Goal: Task Accomplishment & Management: Manage account settings

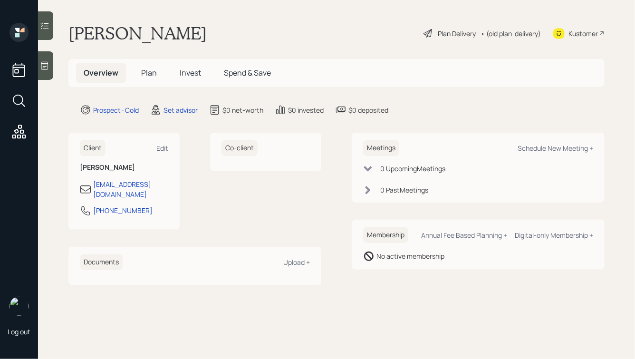
click at [45, 67] on icon at bounding box center [45, 66] width 10 height 10
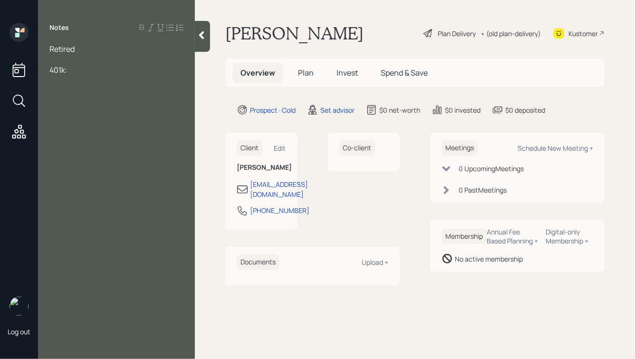
click at [88, 50] on div "Retired" at bounding box center [116, 49] width 134 height 10
click at [134, 46] on div "Retired, 68, wife is 72" at bounding box center [116, 49] width 134 height 10
click at [67, 63] on div at bounding box center [116, 59] width 134 height 10
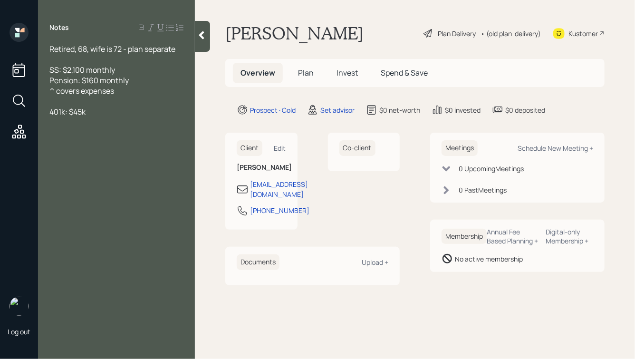
click at [50, 111] on span "401k: $45k" at bounding box center [67, 112] width 36 height 10
click at [109, 112] on div "Old 401k: $45k" at bounding box center [116, 112] width 134 height 10
click at [60, 100] on div at bounding box center [116, 101] width 134 height 10
drag, startPoint x: 81, startPoint y: 113, endPoint x: 37, endPoint y: 114, distance: 44.2
click at [37, 114] on div "Log out Notes Retired, 68, wife is 72 - plan separate SS: $2,100 monthly Pensio…" at bounding box center [317, 179] width 635 height 359
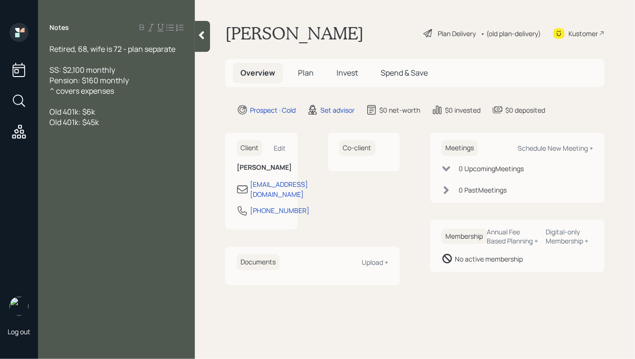
click at [68, 100] on div at bounding box center [116, 101] width 134 height 10
click at [72, 112] on span "Cash: $2k" at bounding box center [66, 112] width 34 height 10
click at [111, 135] on div "Old 401k: $45k" at bounding box center [116, 132] width 134 height 10
drag, startPoint x: 81, startPoint y: 154, endPoint x: 60, endPoint y: 156, distance: 20.5
click at [60, 156] on span "No major debt" at bounding box center [73, 153] width 48 height 10
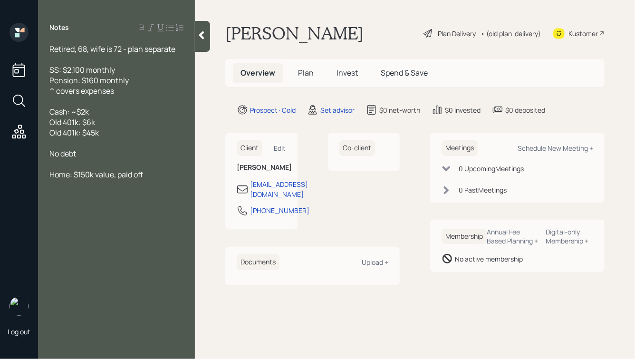
click at [203, 35] on icon at bounding box center [202, 35] width 10 height 10
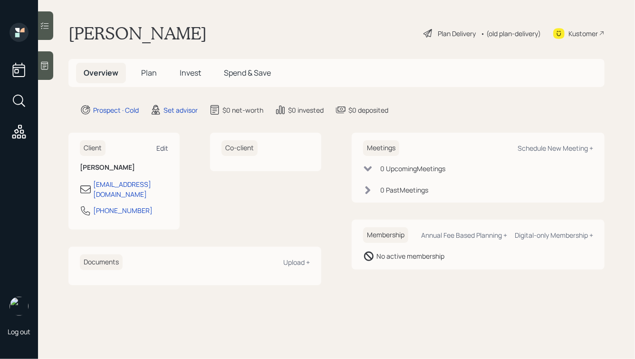
click at [163, 146] on div "Edit" at bounding box center [162, 148] width 12 height 9
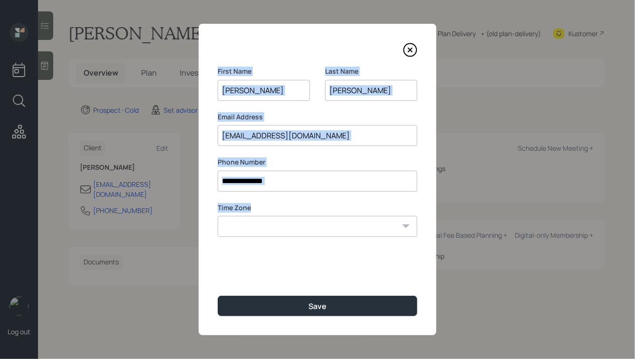
drag, startPoint x: 254, startPoint y: 206, endPoint x: 214, endPoint y: 74, distance: 138.3
click at [214, 74] on div "**********" at bounding box center [318, 180] width 238 height 312
click at [234, 70] on label "First Name" at bounding box center [264, 72] width 92 height 10
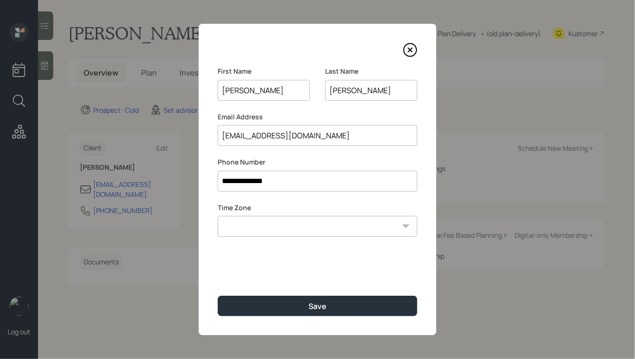
click at [312, 227] on select "Eastern Standard Time Central Standard Time Mountain Standard Time Pacific Stan…" at bounding box center [318, 226] width 200 height 21
select select "America/[GEOGRAPHIC_DATA]"
click at [218, 216] on select "Eastern Standard Time Central Standard Time Mountain Standard Time Pacific Stan…" at bounding box center [318, 226] width 200 height 21
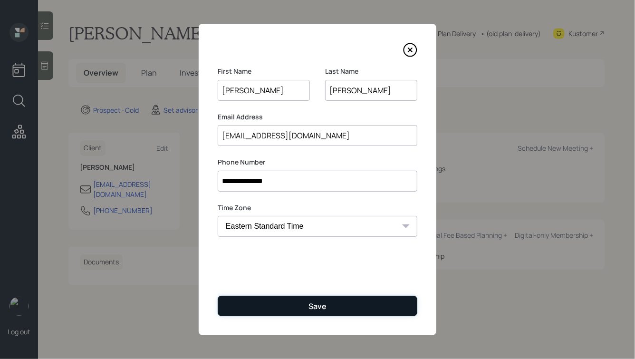
click at [315, 307] on div "Save" at bounding box center [318, 306] width 18 height 10
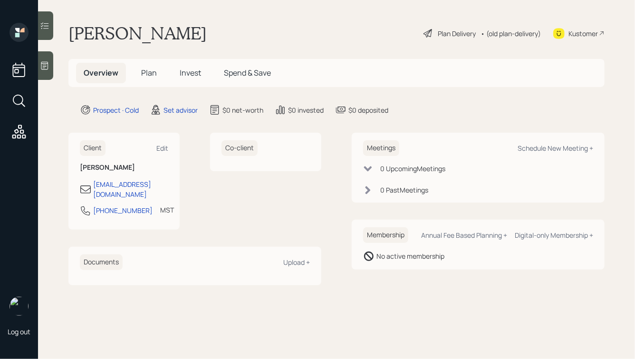
drag, startPoint x: 412, startPoint y: 113, endPoint x: 263, endPoint y: 27, distance: 172.1
click at [263, 27] on main "[PERSON_NAME] Plan Delivery • (old plan-delivery) Kustomer Overview Plan Invest…" at bounding box center [336, 179] width 597 height 359
click at [263, 27] on div "[PERSON_NAME] Plan Delivery • (old plan-delivery) Kustomer" at bounding box center [336, 33] width 537 height 21
click at [532, 147] on div "Schedule New Meeting +" at bounding box center [556, 148] width 76 height 9
select select "round-[PERSON_NAME]"
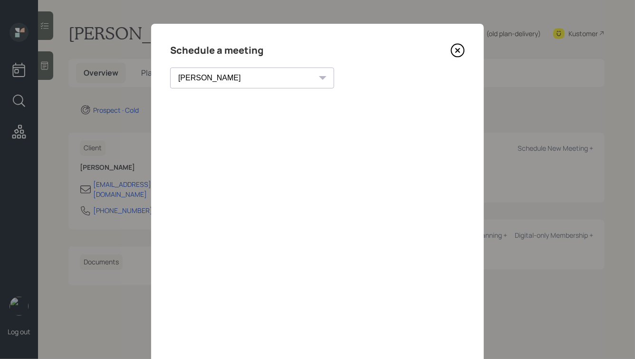
click at [458, 49] on icon at bounding box center [458, 50] width 14 height 14
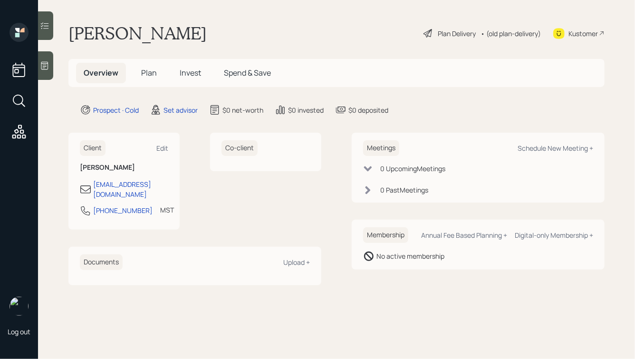
click at [46, 62] on icon at bounding box center [45, 66] width 10 height 10
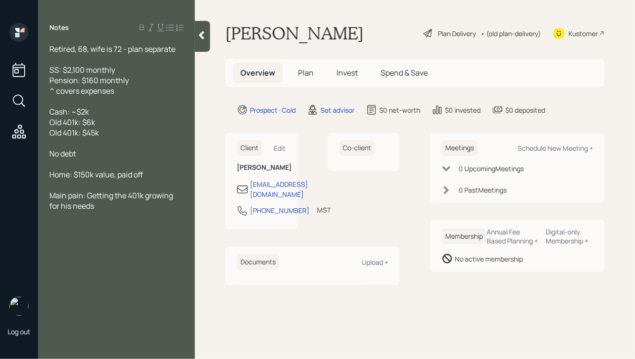
click at [205, 37] on icon at bounding box center [202, 35] width 10 height 10
